Goal: Entertainment & Leisure: Consume media (video, audio)

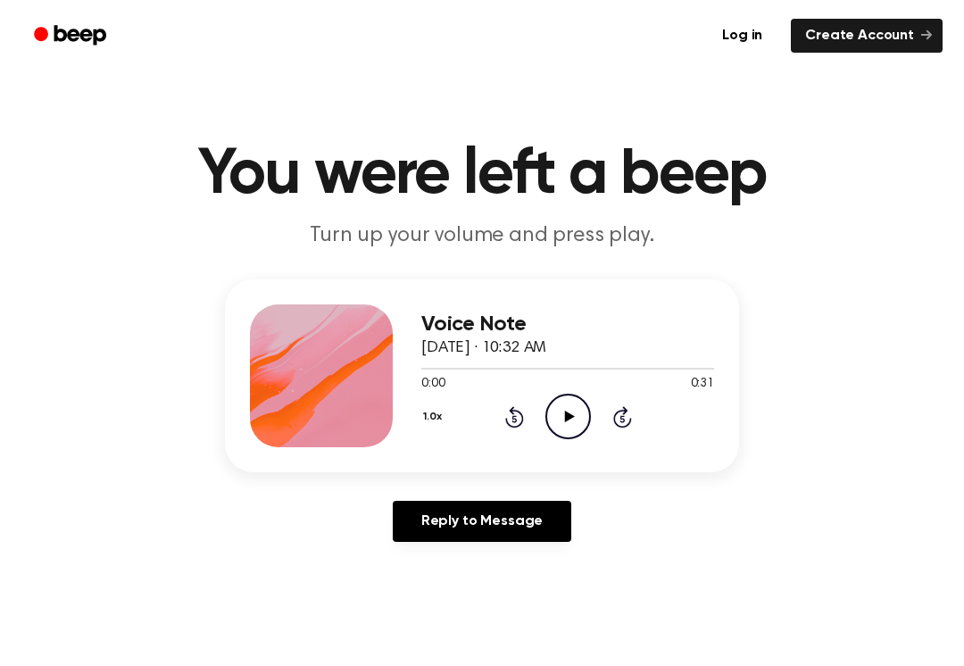
click at [565, 434] on icon "Play Audio" at bounding box center [569, 417] width 46 height 46
click at [564, 433] on icon "Pause Audio" at bounding box center [569, 417] width 46 height 46
click at [599, 405] on div "1.0x Rewind 5 seconds Play Audio Skip 5 seconds" at bounding box center [567, 417] width 293 height 46
click at [598, 405] on div "1.0x Rewind 5 seconds Play Audio Skip 5 seconds" at bounding box center [567, 417] width 293 height 46
click at [565, 414] on icon at bounding box center [569, 417] width 10 height 12
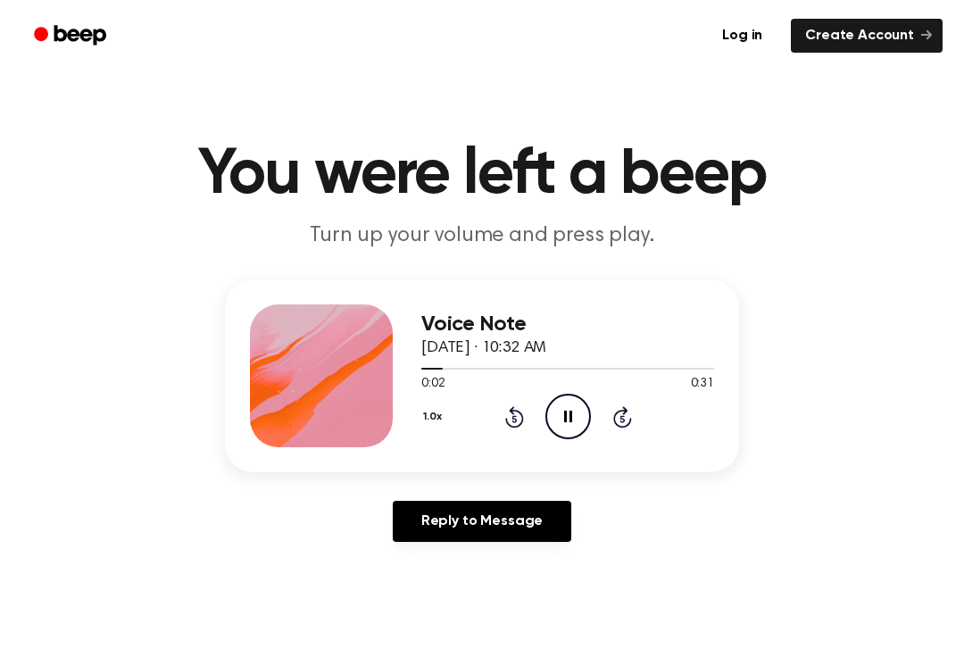
click at [427, 528] on link "Reply to Message" at bounding box center [482, 521] width 179 height 41
click at [460, 363] on div at bounding box center [567, 368] width 293 height 14
click at [562, 424] on icon "Play Audio" at bounding box center [569, 417] width 46 height 46
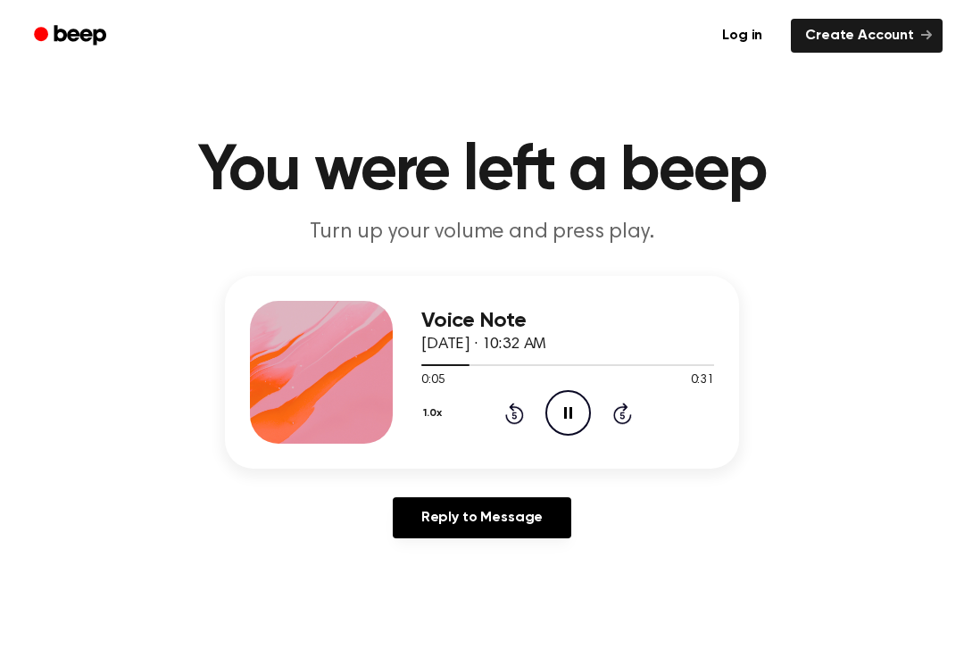
scroll to position [6, 0]
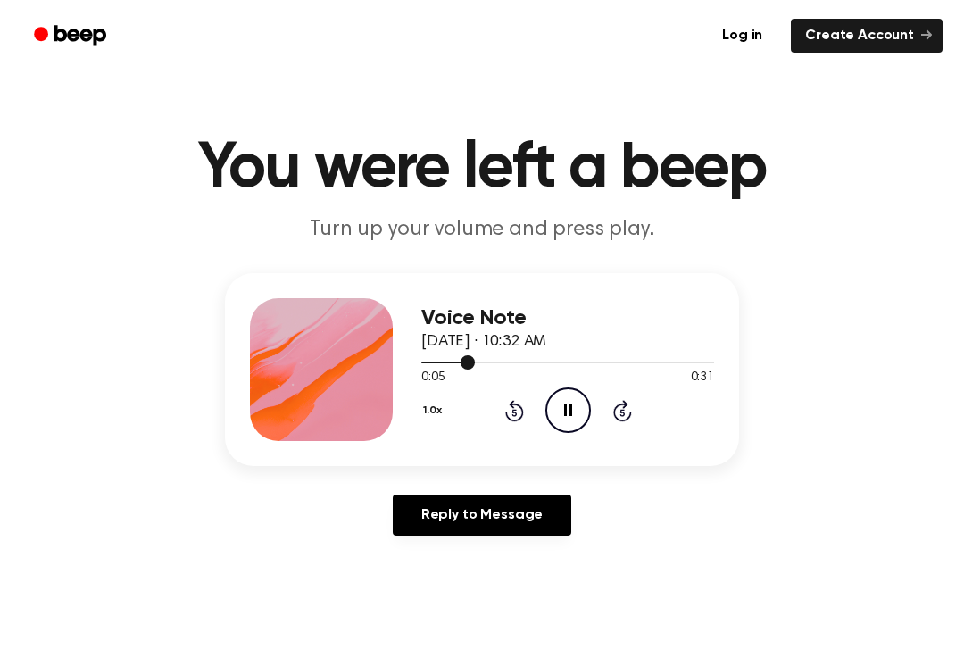
click at [463, 356] on span at bounding box center [468, 362] width 14 height 14
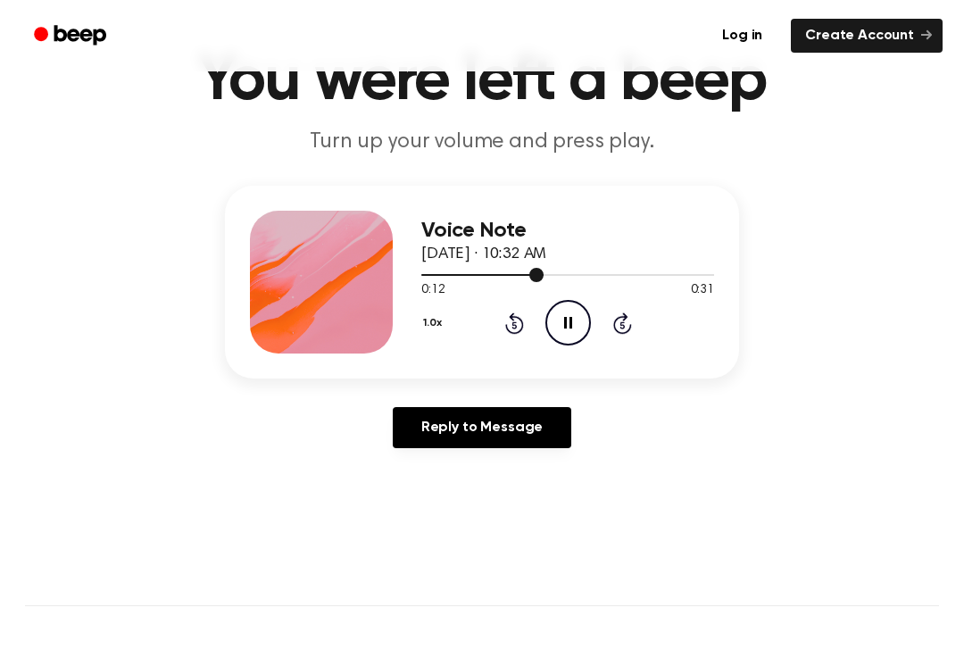
scroll to position [99, 0]
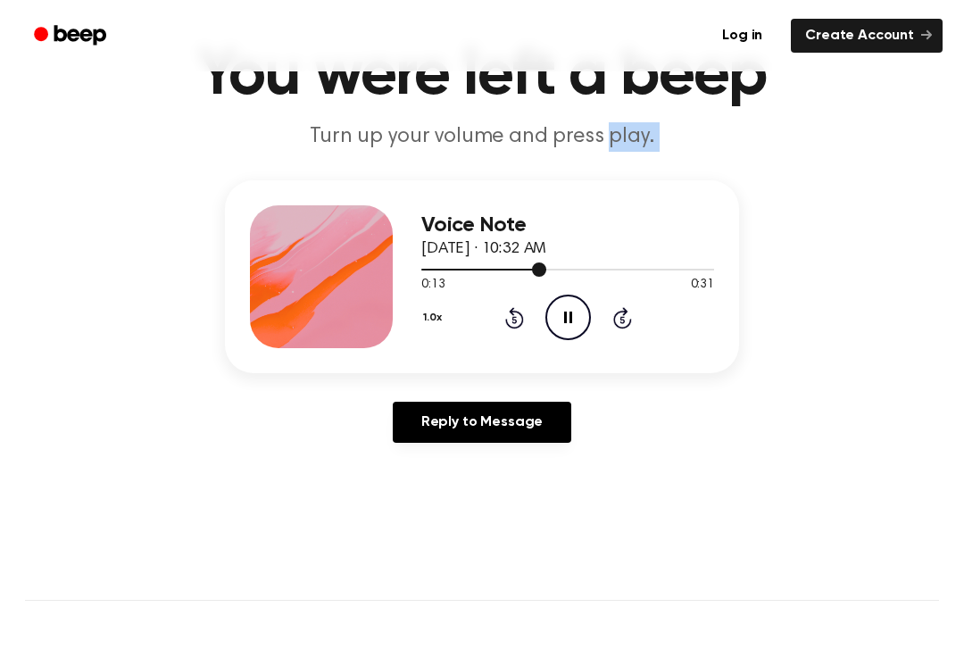
click at [492, 311] on div "1.0x Rewind 5 seconds Pause Audio Skip 5 seconds" at bounding box center [567, 318] width 293 height 46
click at [519, 301] on div "1.0x Rewind 5 seconds Pause Audio Skip 5 seconds" at bounding box center [567, 318] width 293 height 46
click at [555, 268] on span at bounding box center [553, 270] width 14 height 14
click at [572, 320] on icon "Pause Audio" at bounding box center [569, 318] width 46 height 46
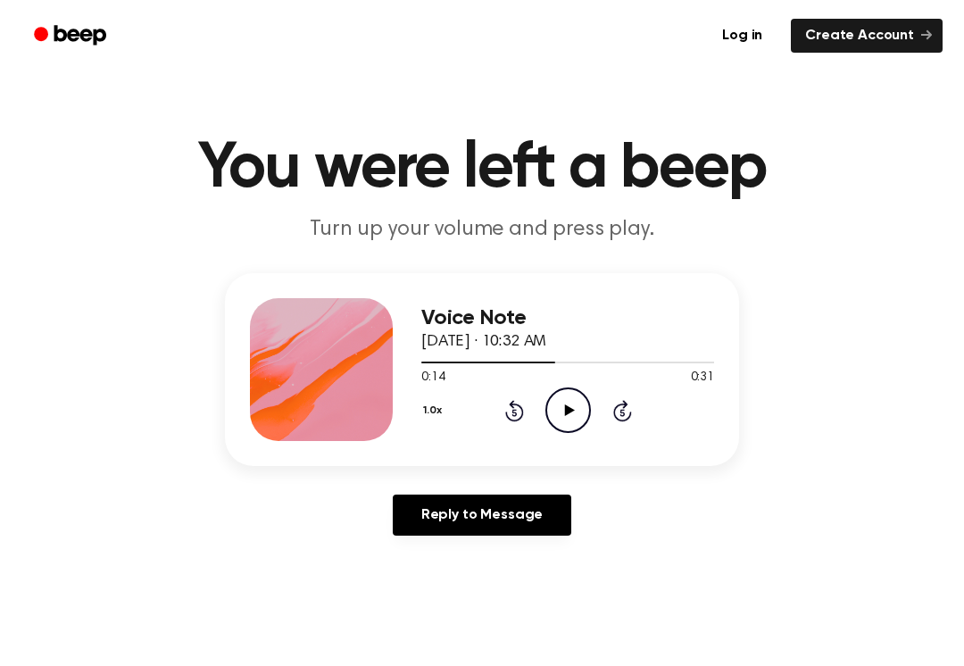
scroll to position [0, 0]
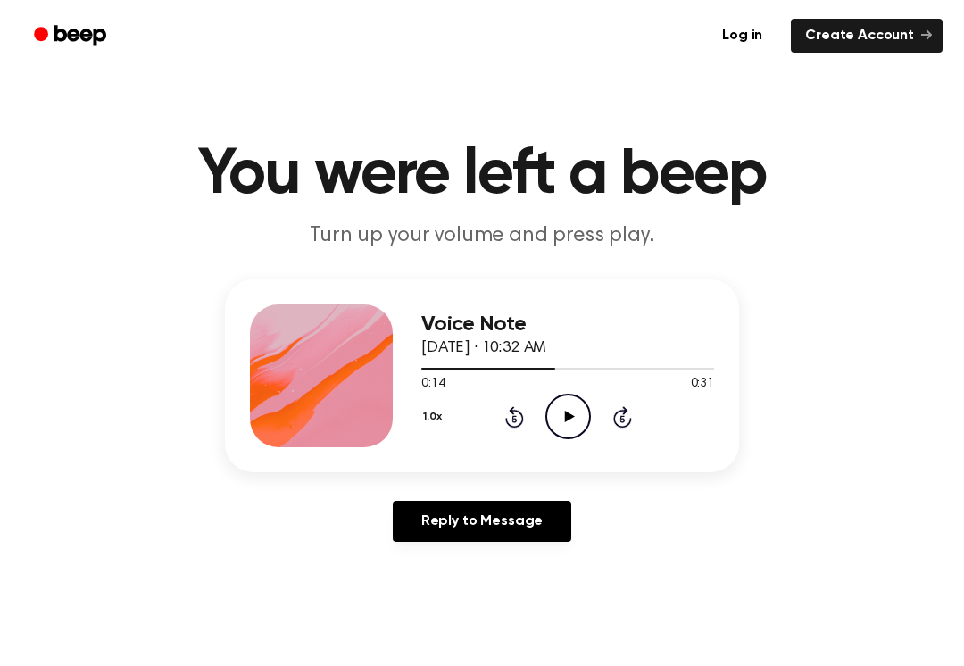
click at [513, 409] on icon at bounding box center [514, 416] width 19 height 21
click at [519, 410] on icon "Rewind 5 seconds" at bounding box center [515, 416] width 20 height 23
click at [515, 418] on icon "Rewind 5 seconds" at bounding box center [515, 416] width 20 height 23
click at [511, 420] on icon "Rewind 5 seconds" at bounding box center [515, 416] width 20 height 23
click at [513, 413] on icon at bounding box center [514, 416] width 19 height 21
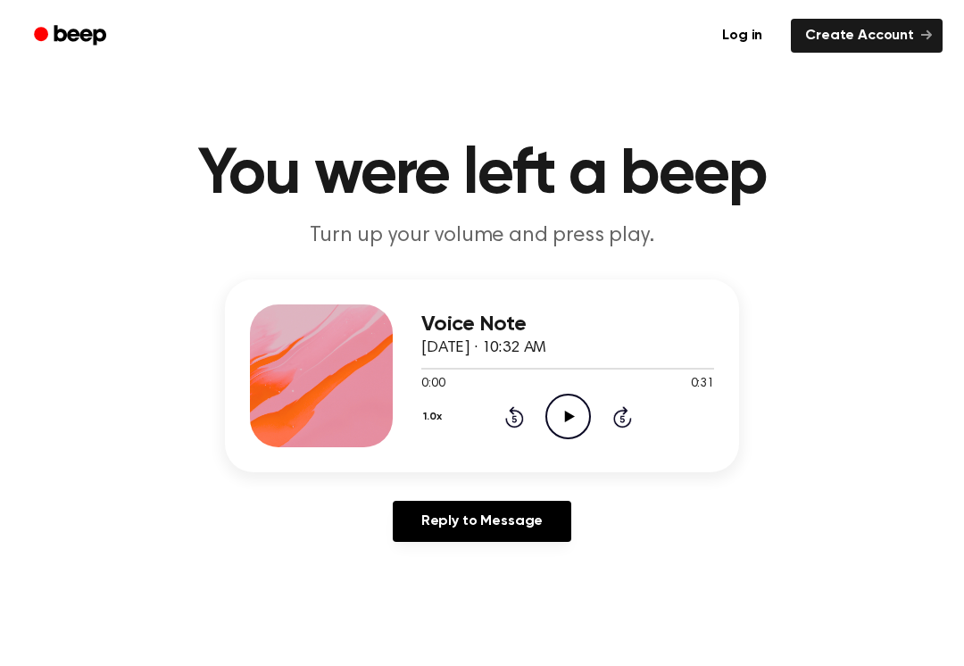
click at [576, 412] on icon "Play Audio" at bounding box center [569, 417] width 46 height 46
click at [582, 407] on icon "Play Audio" at bounding box center [569, 417] width 46 height 46
click at [580, 404] on icon "Pause Audio" at bounding box center [569, 417] width 46 height 46
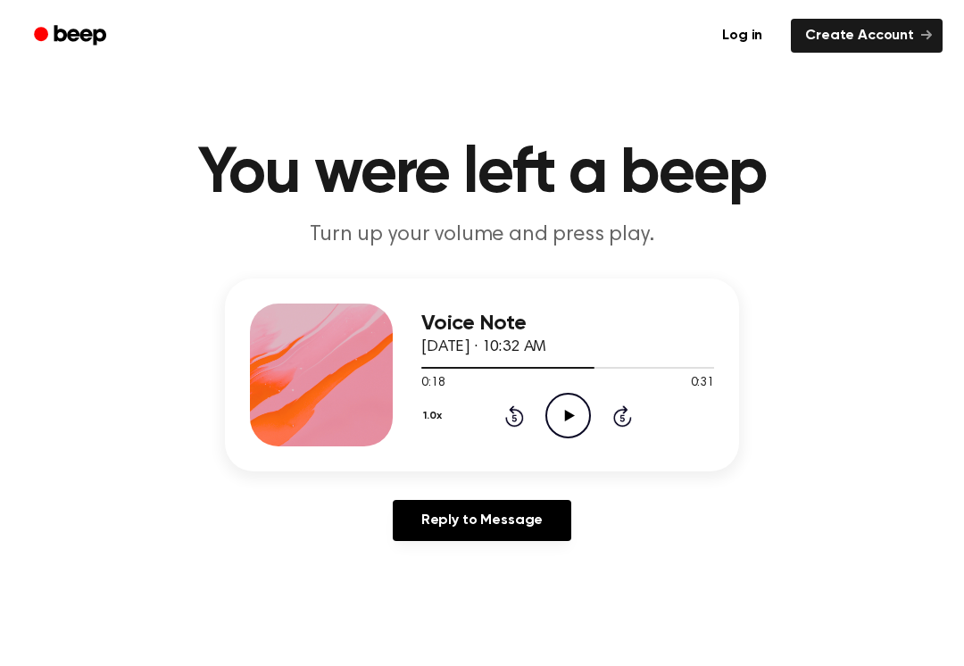
scroll to position [2, 0]
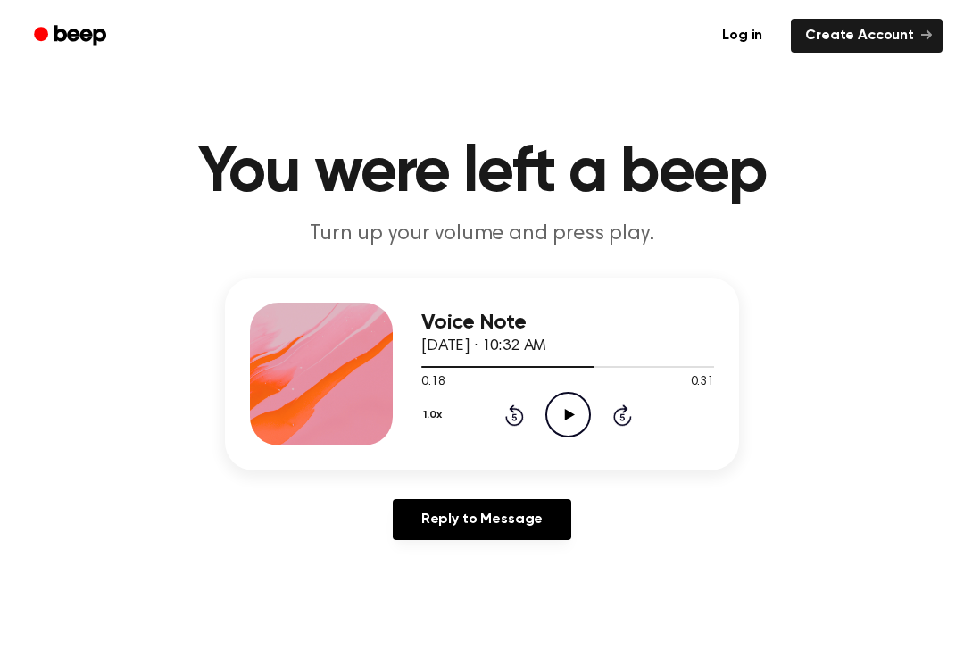
click at [538, 414] on div "1.0x Rewind 5 seconds Play Audio Skip 5 seconds" at bounding box center [567, 415] width 293 height 46
click at [567, 421] on icon "Play Audio" at bounding box center [569, 415] width 46 height 46
click at [569, 411] on icon "Pause Audio" at bounding box center [569, 415] width 46 height 46
click at [567, 409] on icon "Play Audio" at bounding box center [569, 415] width 46 height 46
click at [575, 388] on div "0:31 0:31" at bounding box center [567, 382] width 293 height 19
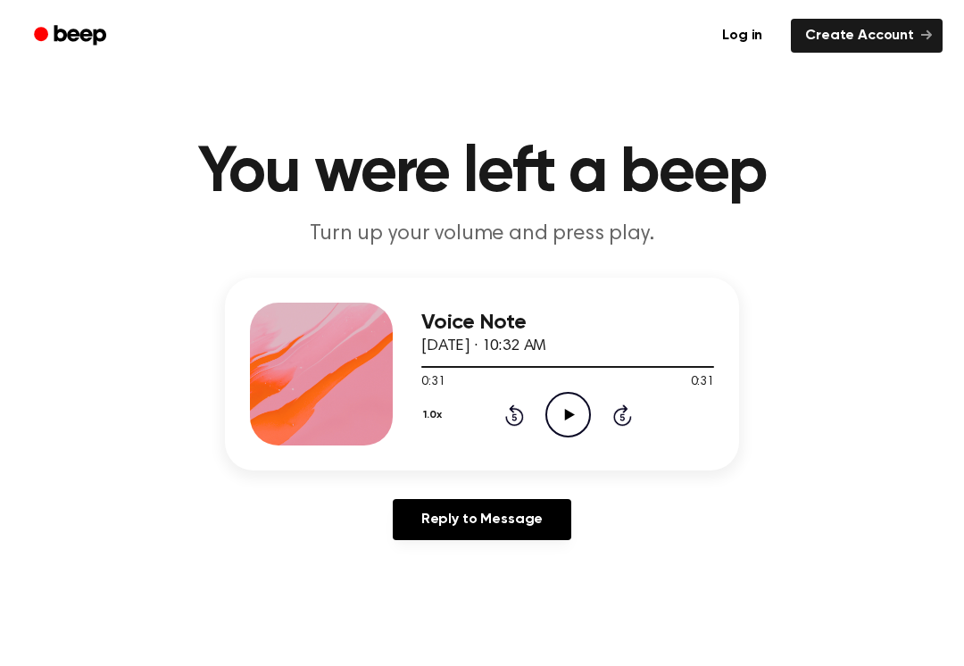
click at [559, 425] on icon "Play Audio" at bounding box center [569, 415] width 46 height 46
click at [558, 425] on icon "Pause Audio" at bounding box center [569, 415] width 46 height 46
click at [572, 413] on icon "Play Audio" at bounding box center [569, 415] width 46 height 46
